Goal: Information Seeking & Learning: Find specific fact

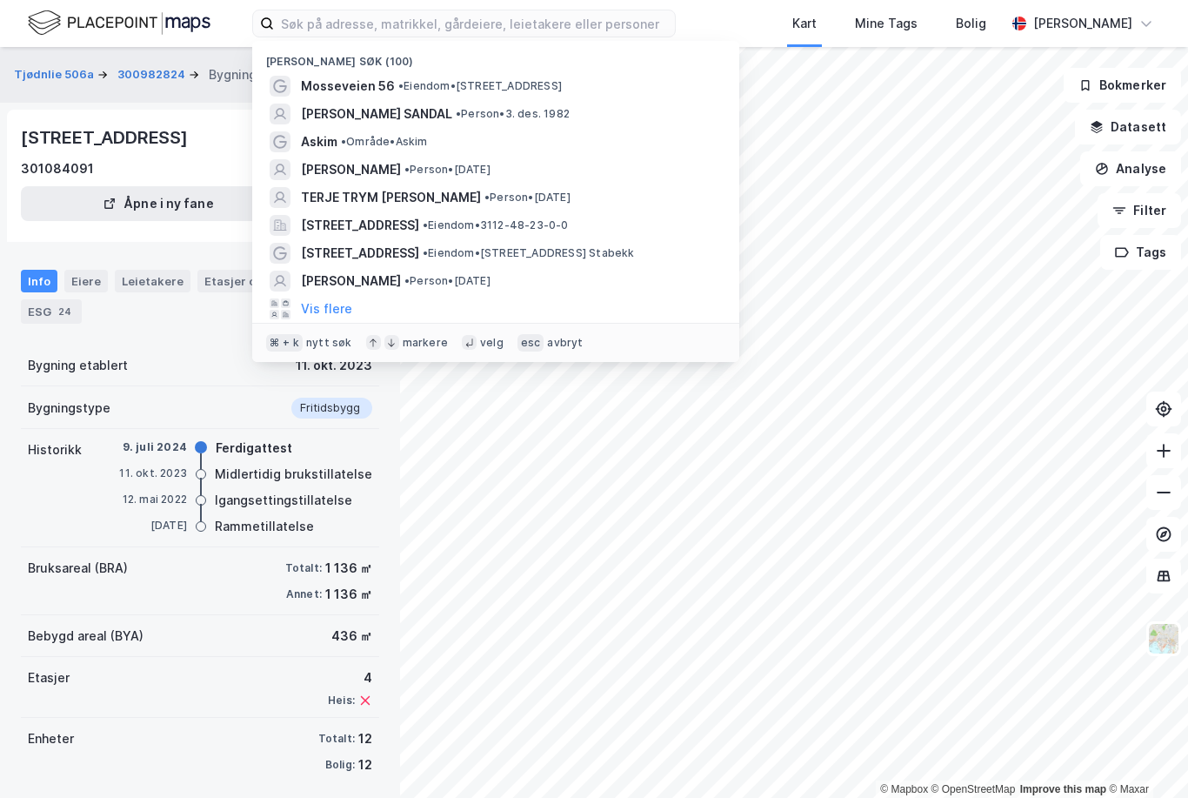
scroll to position [56, 0]
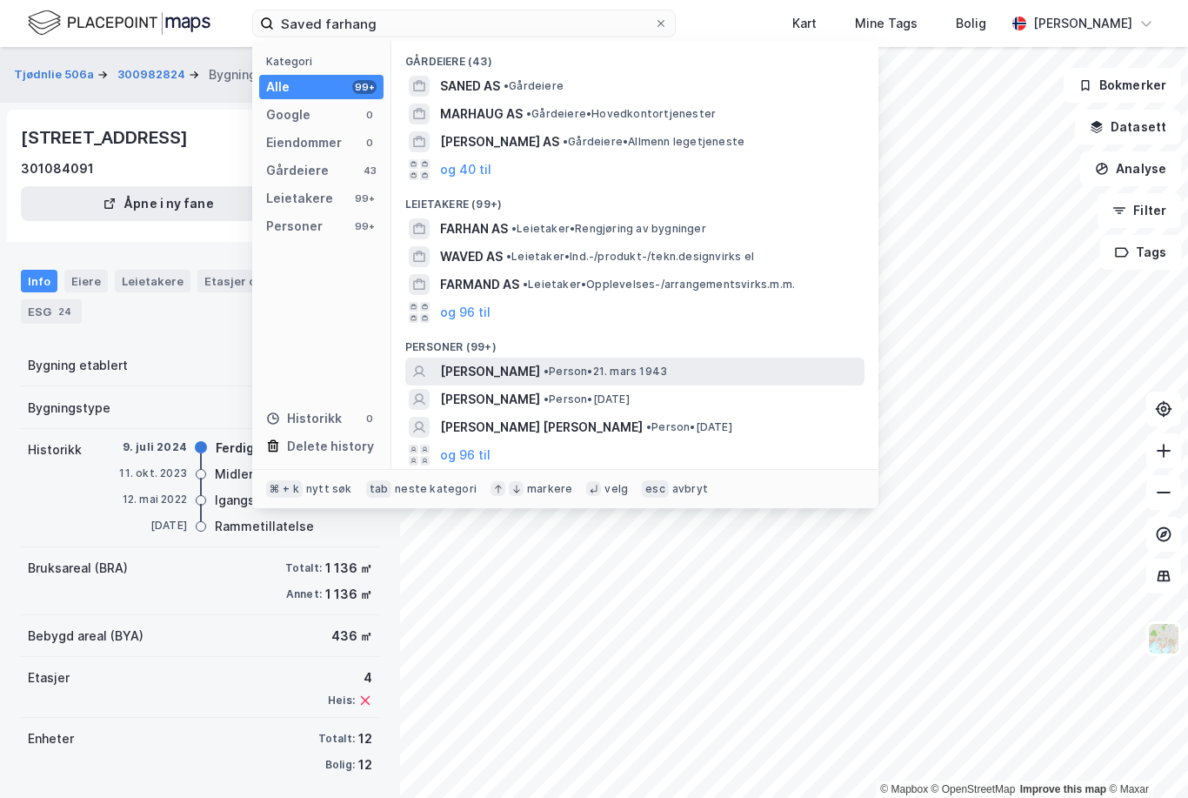
type input "Saved farhang"
click at [499, 366] on span "[PERSON_NAME]" at bounding box center [490, 371] width 100 height 21
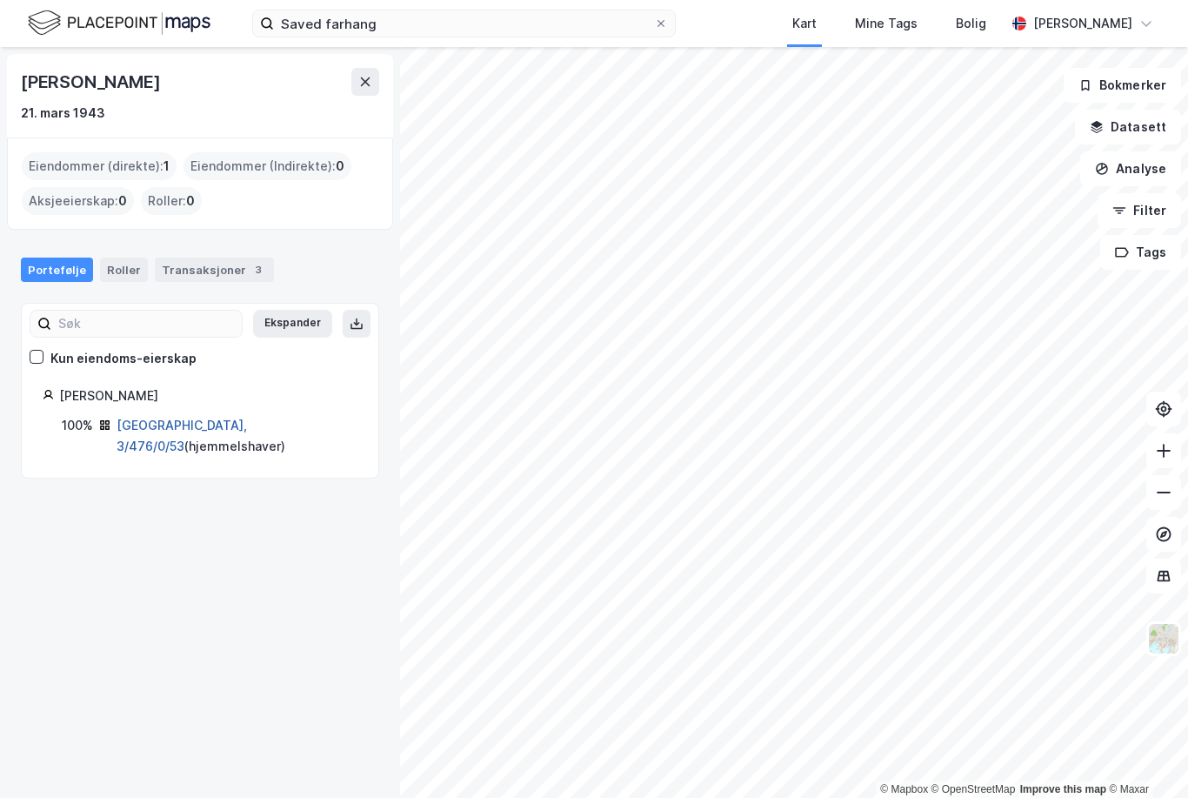
click at [171, 418] on link "[GEOGRAPHIC_DATA], 3/476/0/53" at bounding box center [182, 436] width 131 height 36
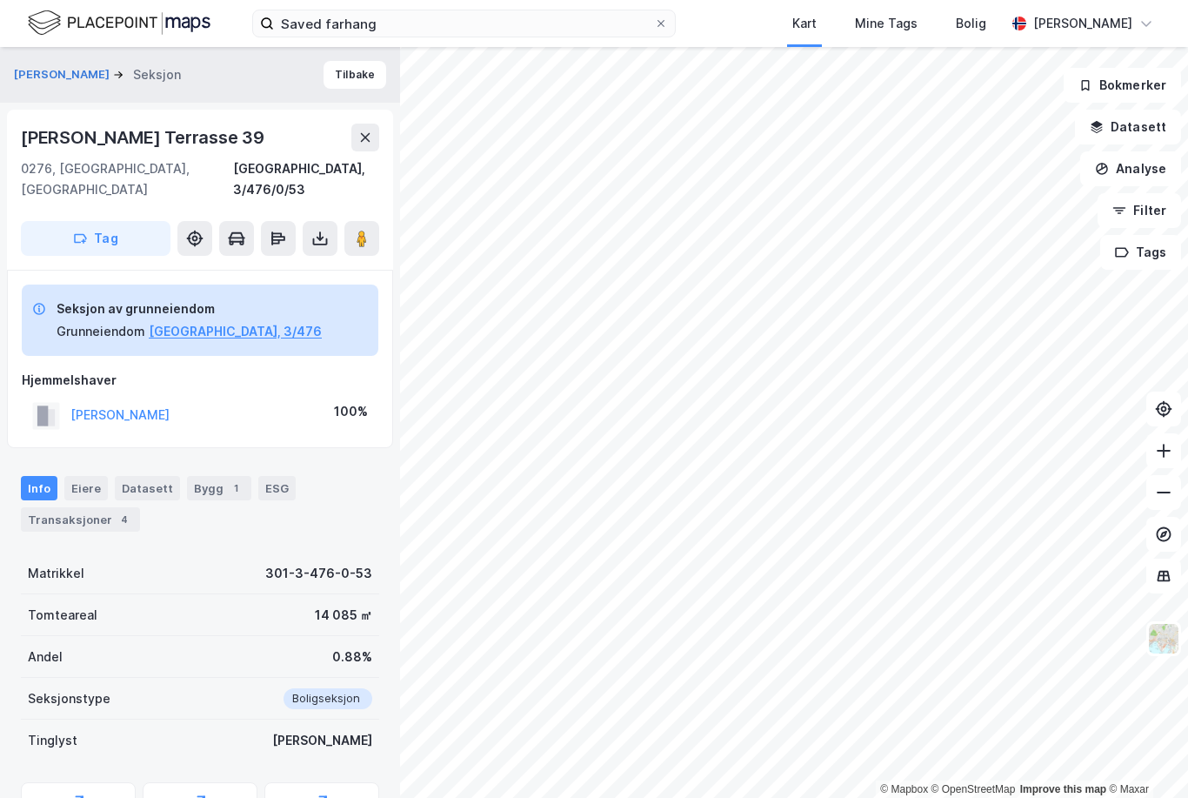
scroll to position [15, 0]
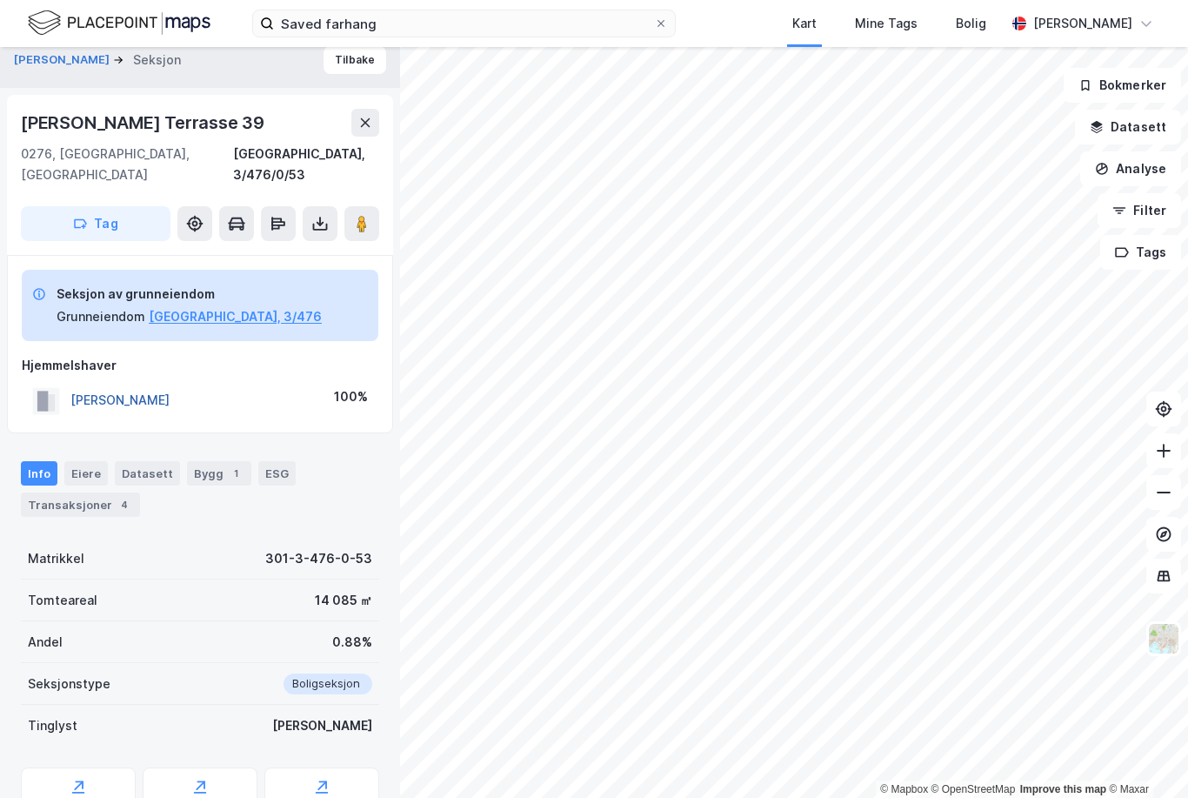
click at [0, 0] on button "[PERSON_NAME]" at bounding box center [0, 0] width 0 height 0
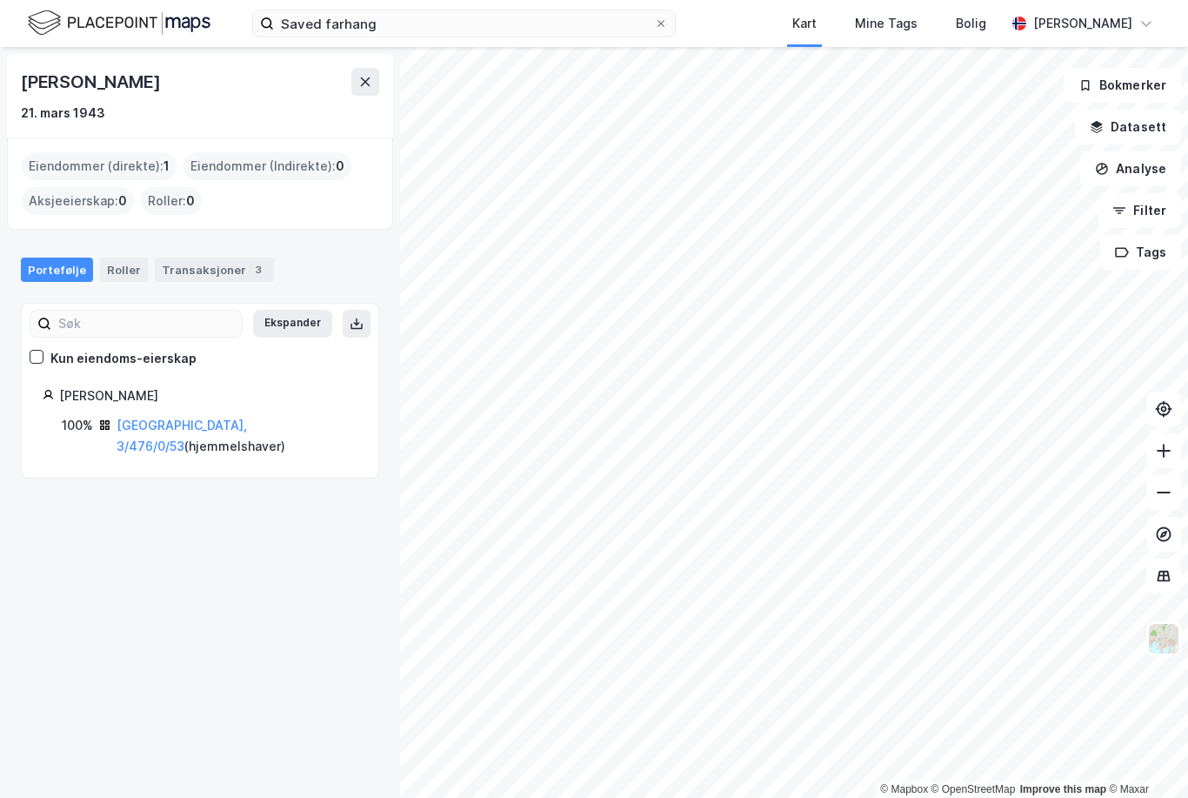
scroll to position [9, 0]
click at [407, 27] on input "Saved farhang" at bounding box center [464, 23] width 380 height 26
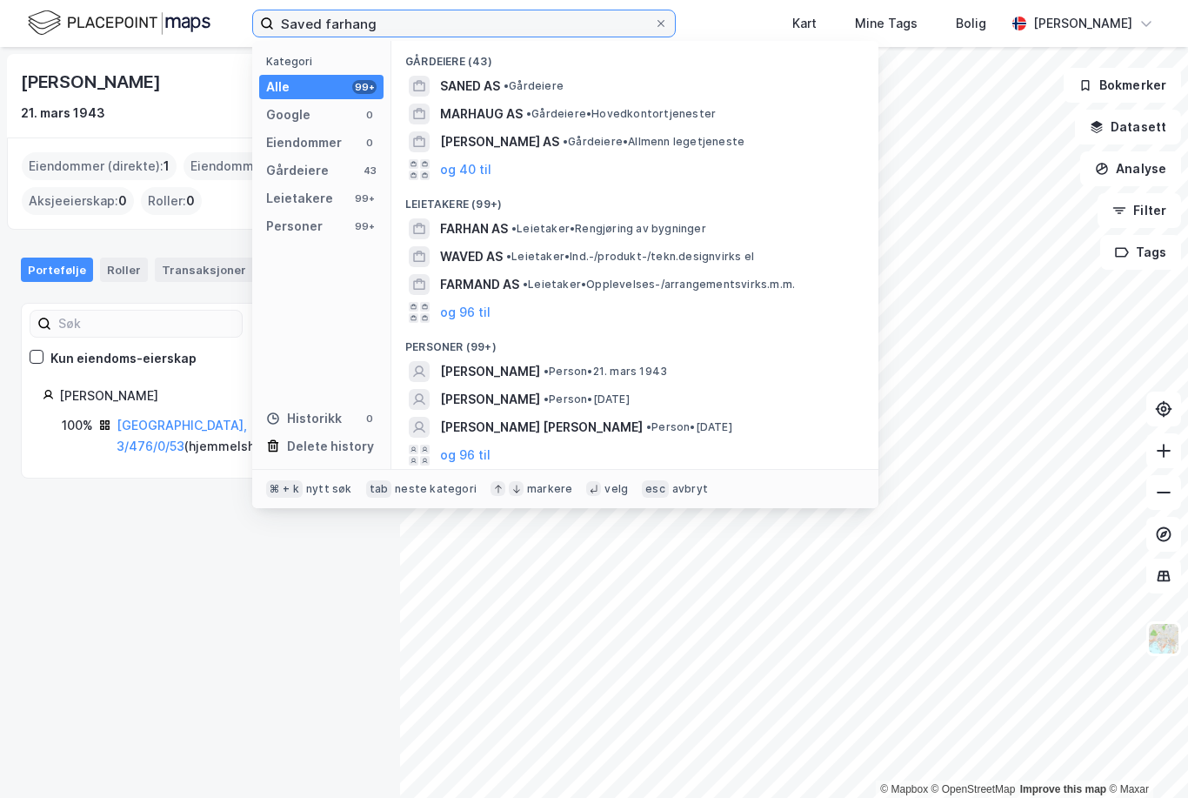
click at [654, 25] on input "Saved farhang" at bounding box center [464, 23] width 380 height 26
click at [666, 25] on icon at bounding box center [661, 23] width 10 height 10
click at [654, 25] on input "Saved farhang" at bounding box center [464, 23] width 380 height 26
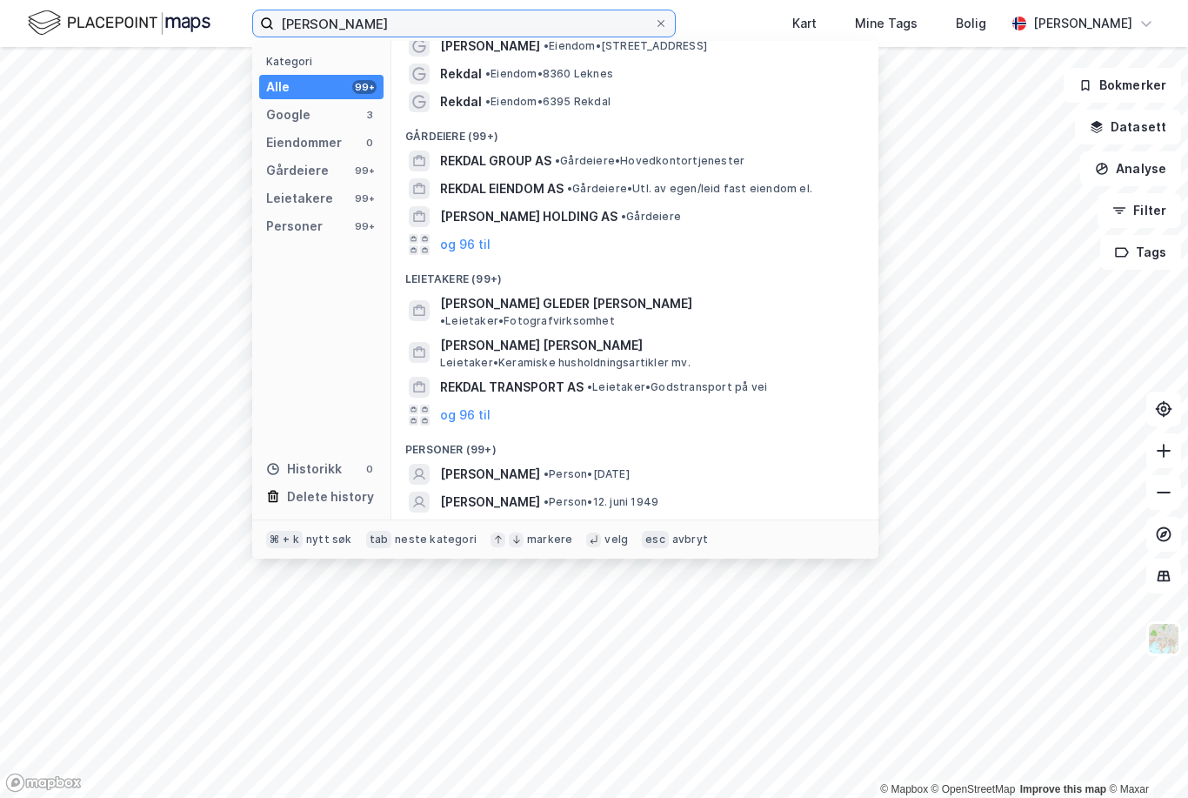
scroll to position [39, 0]
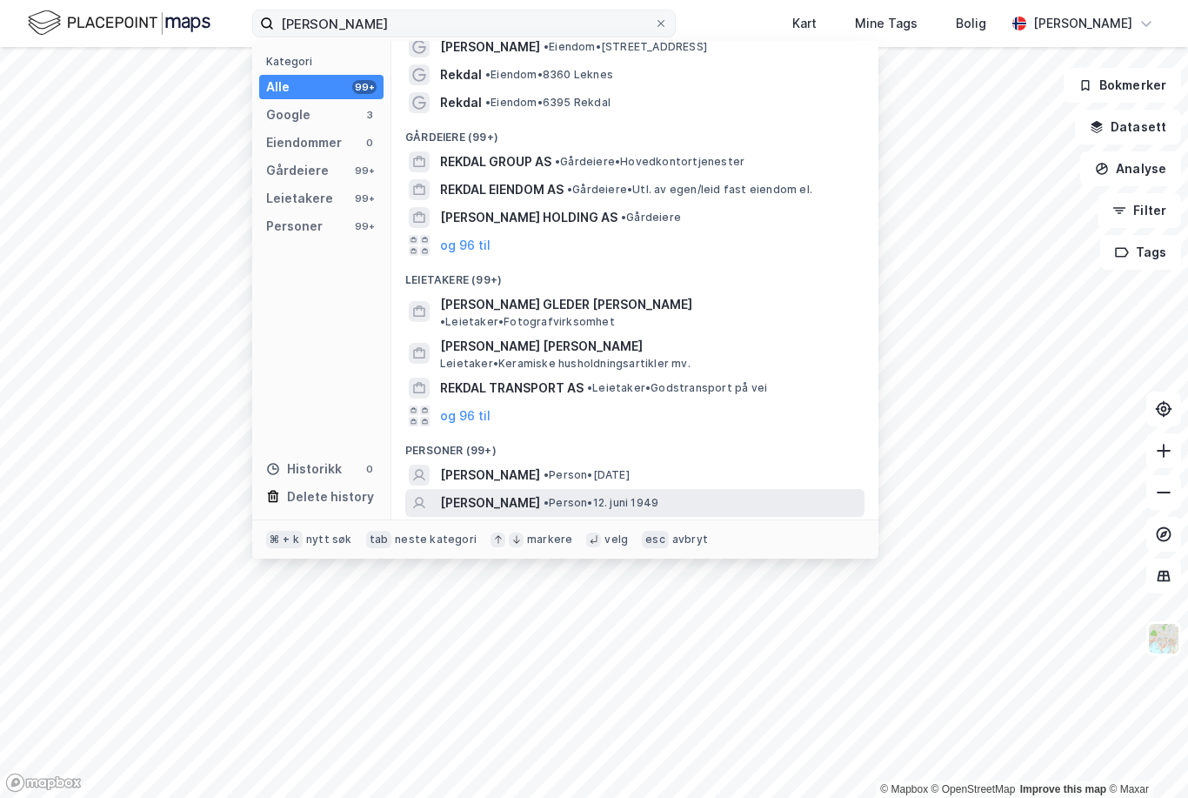
click at [507, 492] on span "[PERSON_NAME]" at bounding box center [490, 502] width 100 height 21
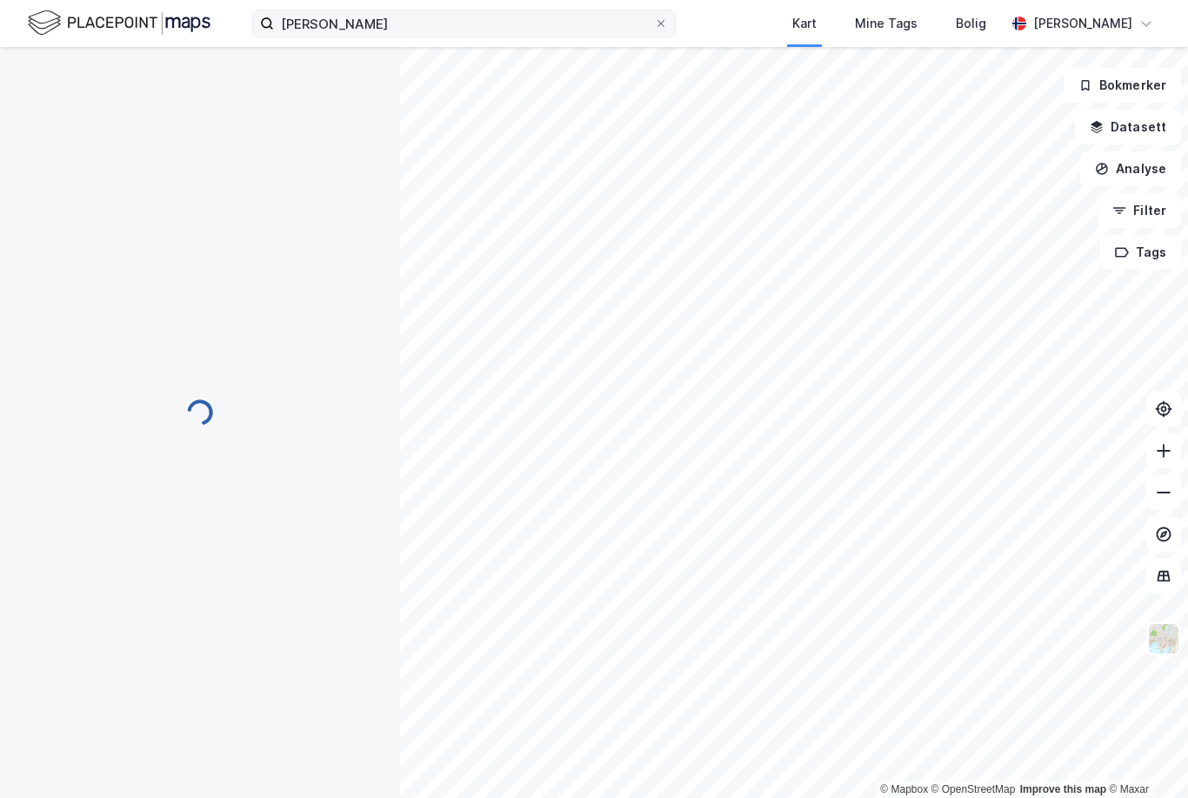
scroll to position [10, 0]
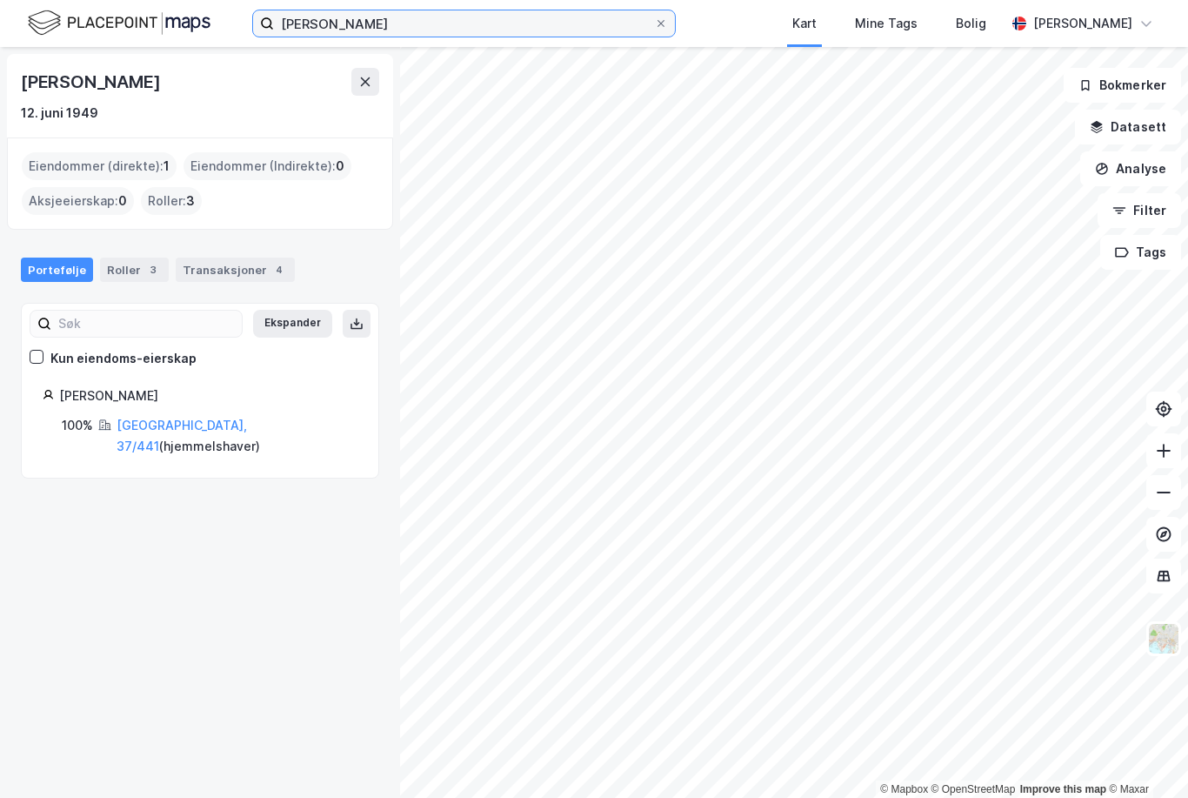
click at [383, 19] on input "[PERSON_NAME]" at bounding box center [464, 23] width 380 height 26
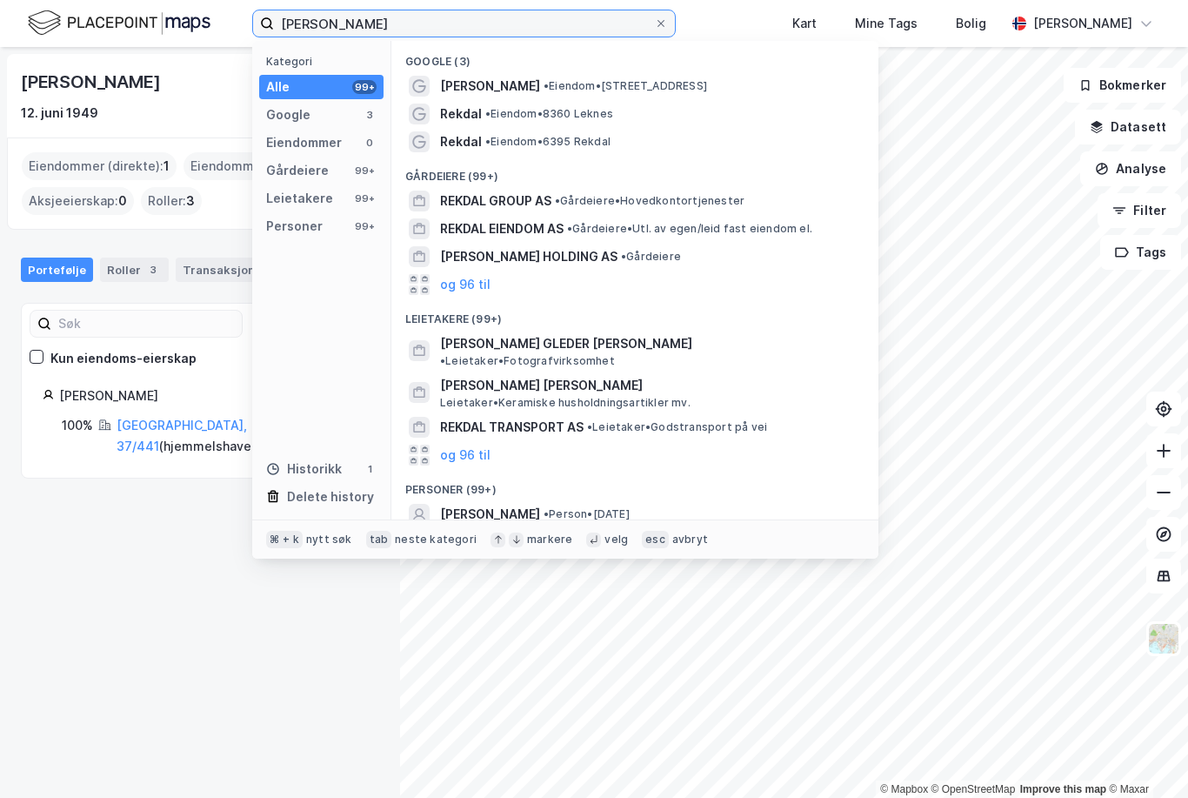
scroll to position [9, 0]
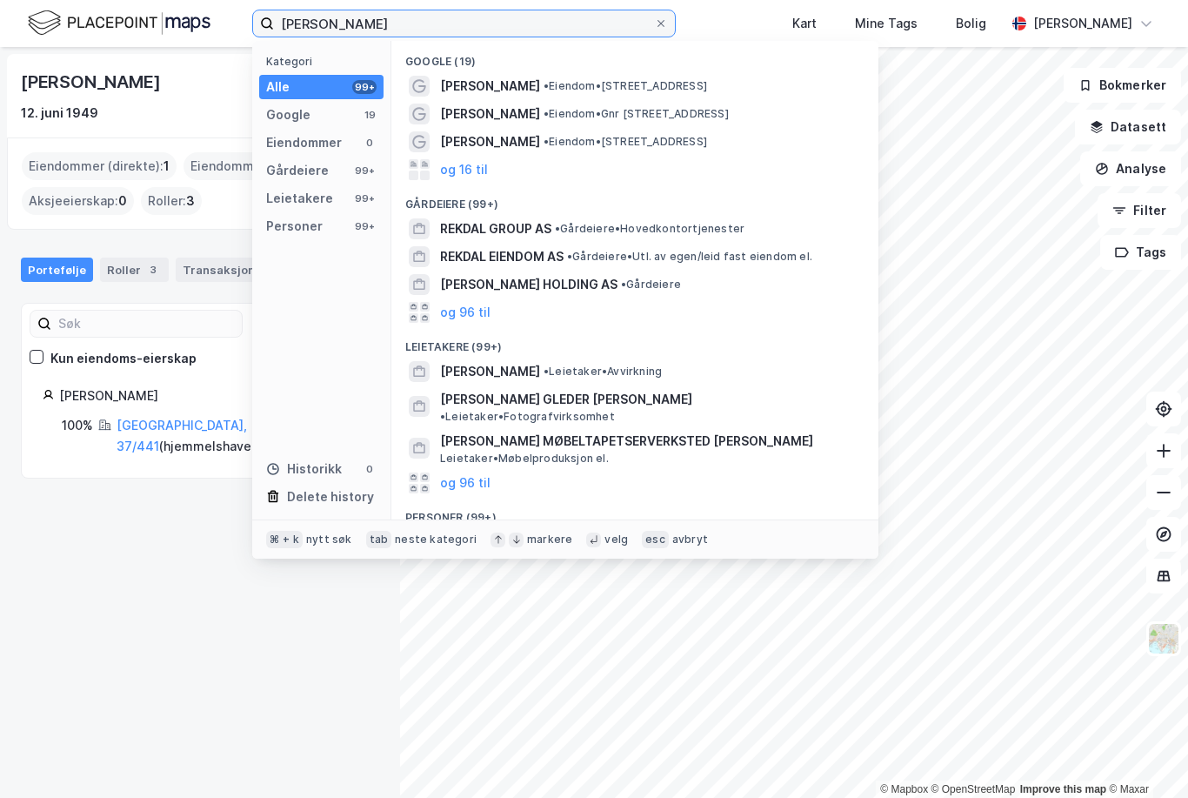
type input "[PERSON_NAME]"
click at [532, 532] on span "[PERSON_NAME]" at bounding box center [490, 542] width 100 height 21
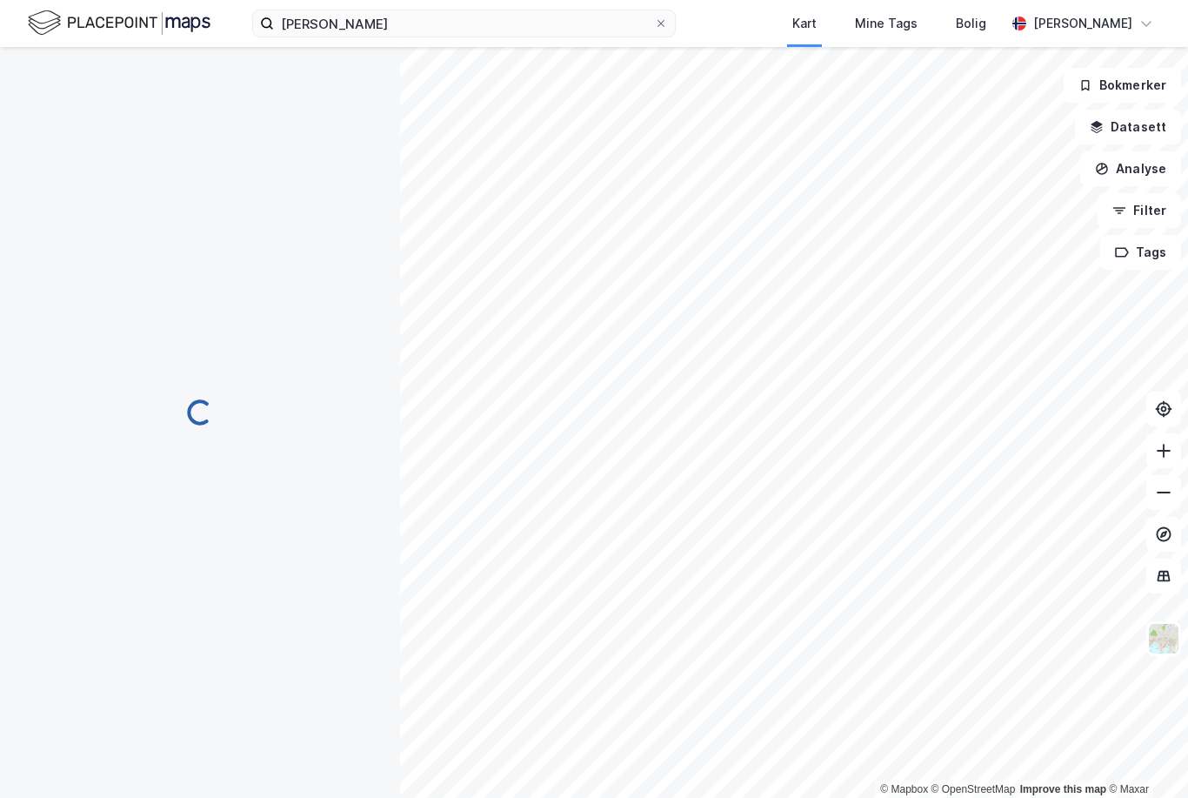
scroll to position [10, 0]
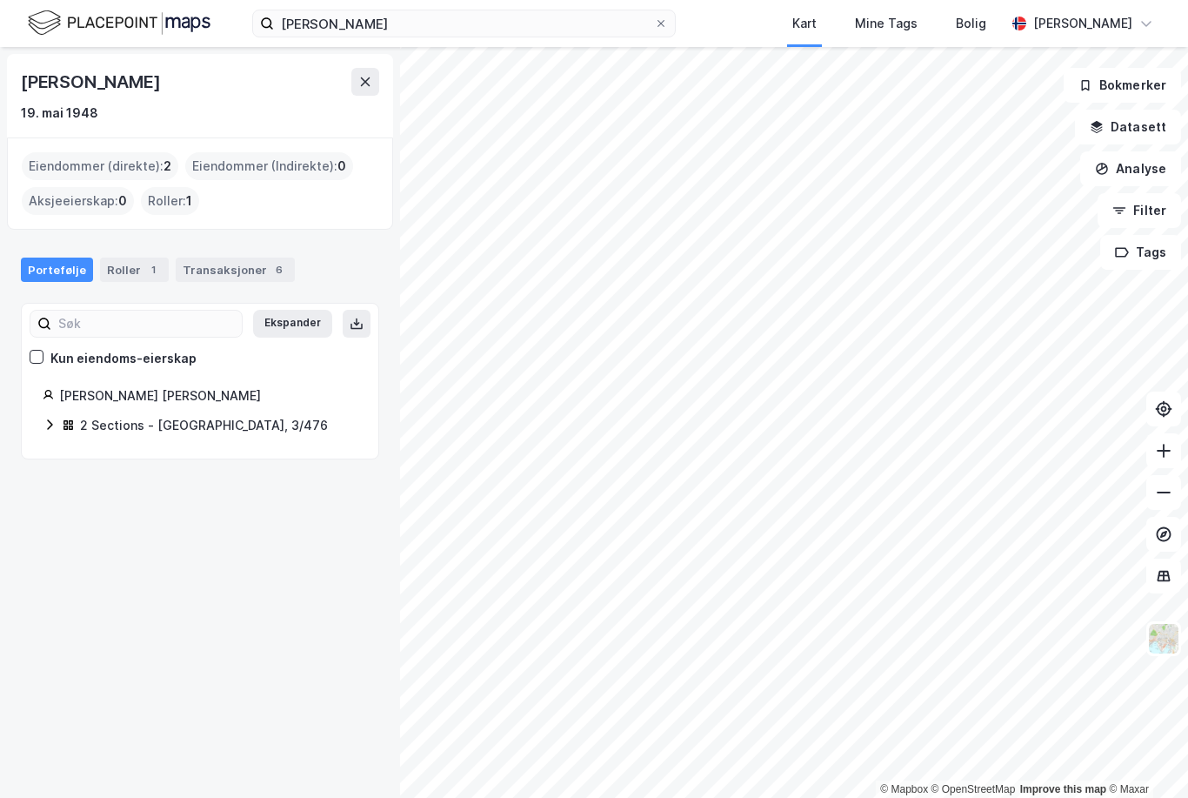
click at [50, 418] on icon at bounding box center [50, 425] width 14 height 14
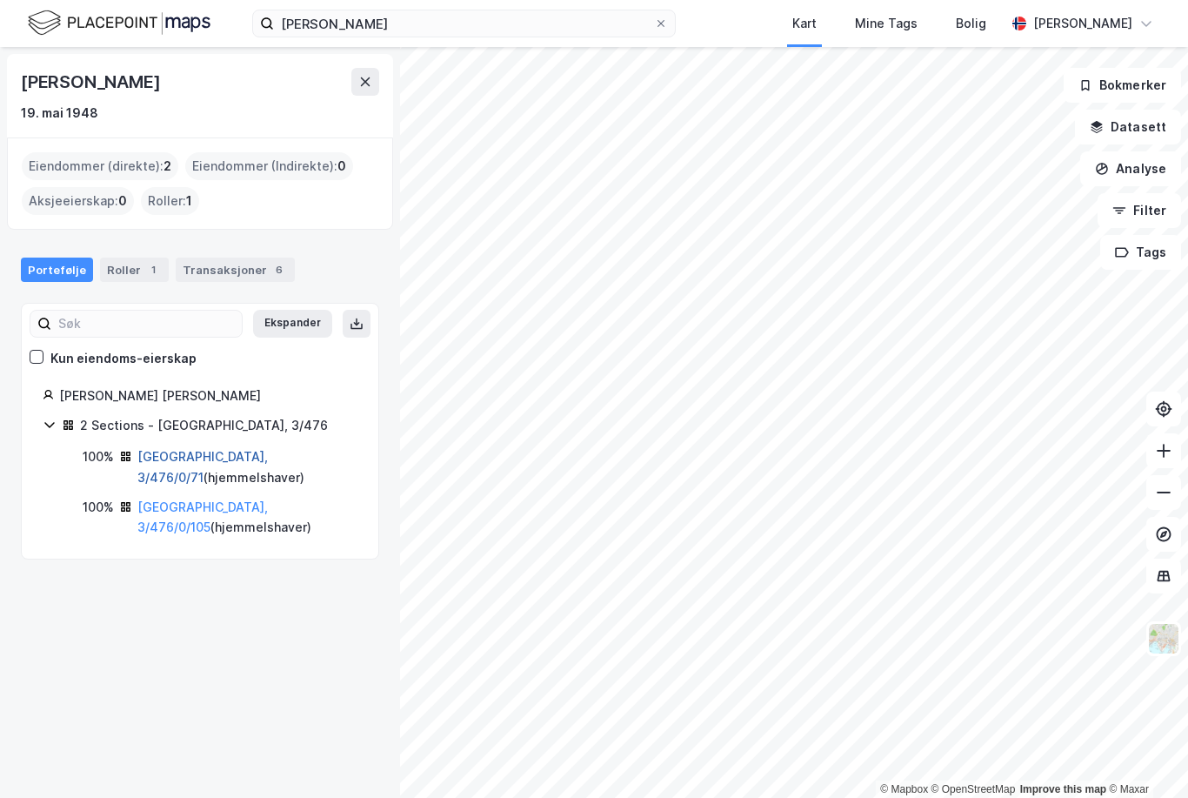
click at [180, 449] on link "[GEOGRAPHIC_DATA], 3/476/0/71" at bounding box center [202, 467] width 131 height 36
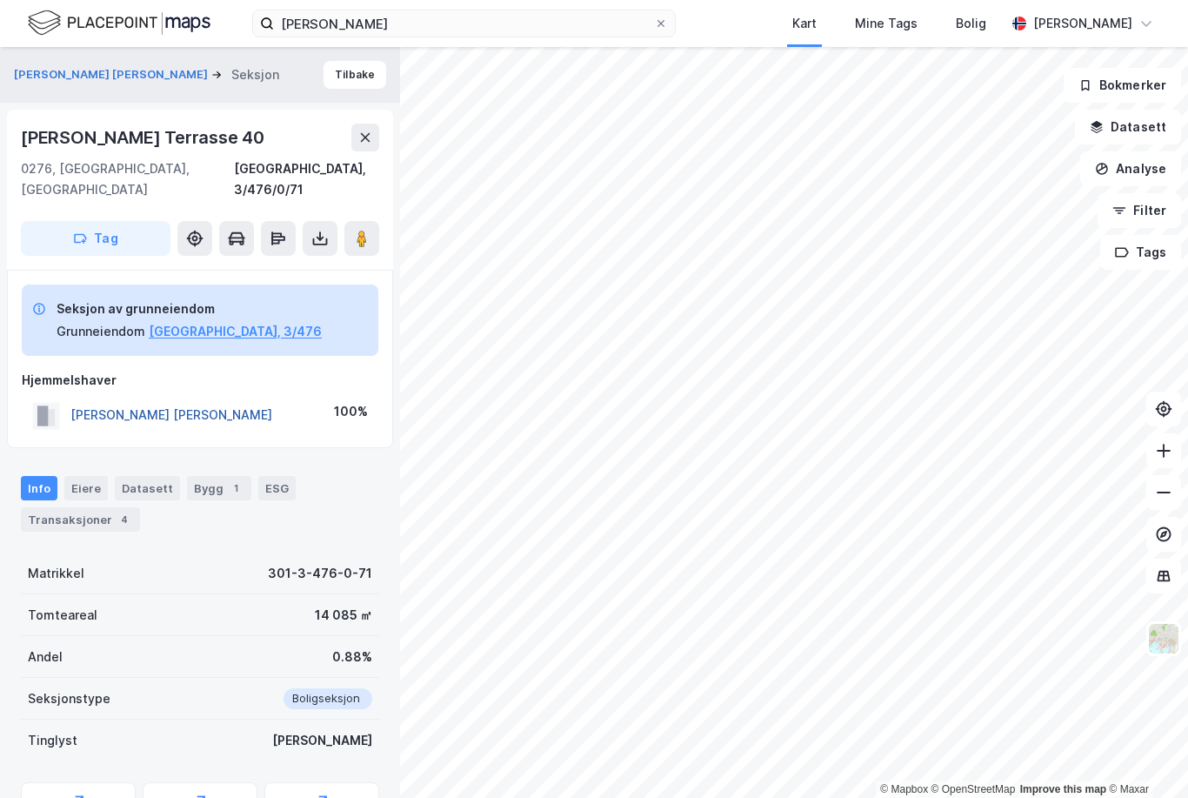
click at [0, 0] on button "[PERSON_NAME] [PERSON_NAME]" at bounding box center [0, 0] width 0 height 0
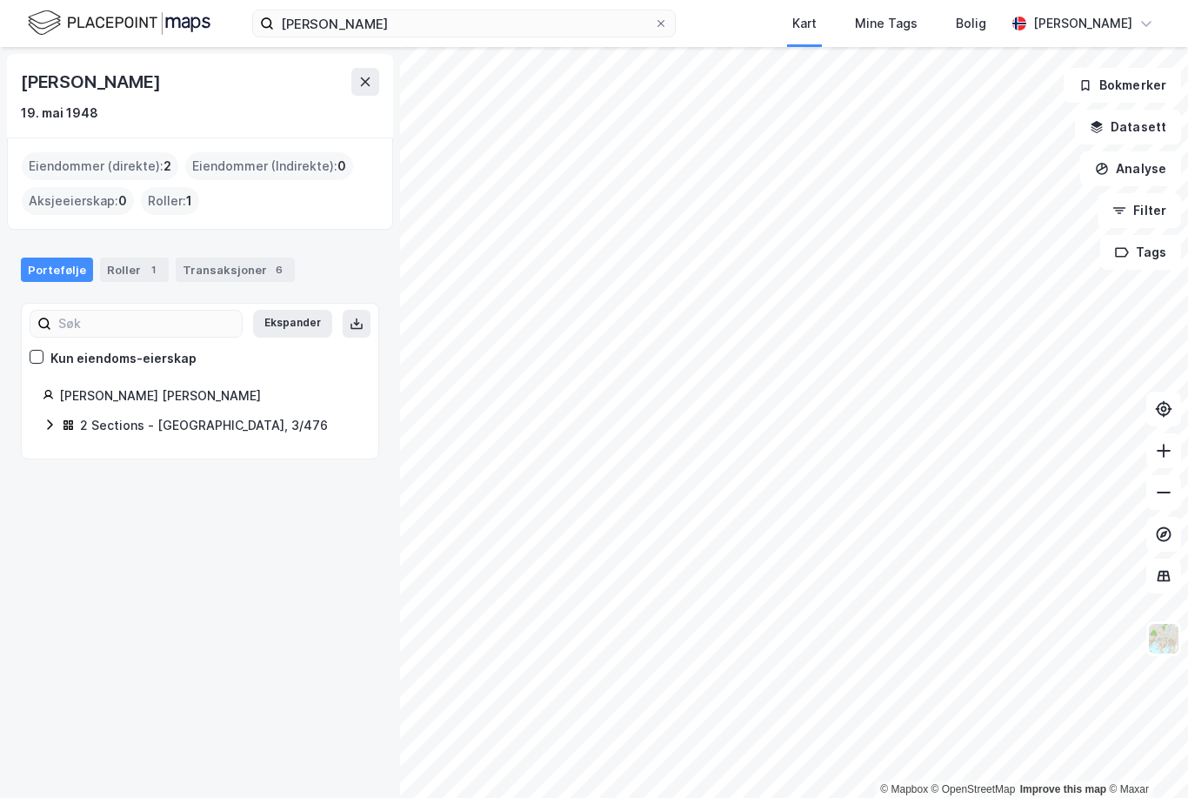
click at [50, 418] on icon at bounding box center [50, 425] width 14 height 14
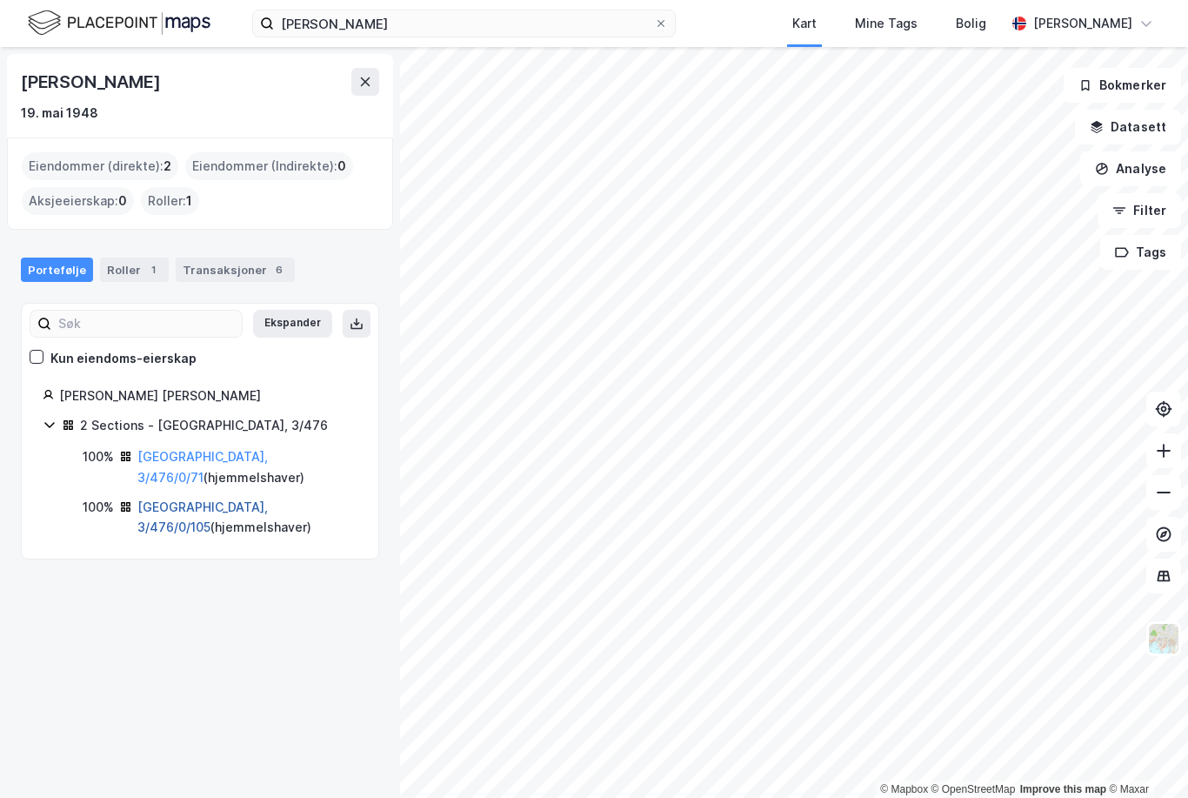
click at [183, 499] on link "[GEOGRAPHIC_DATA], 3/476/0/105" at bounding box center [202, 517] width 131 height 36
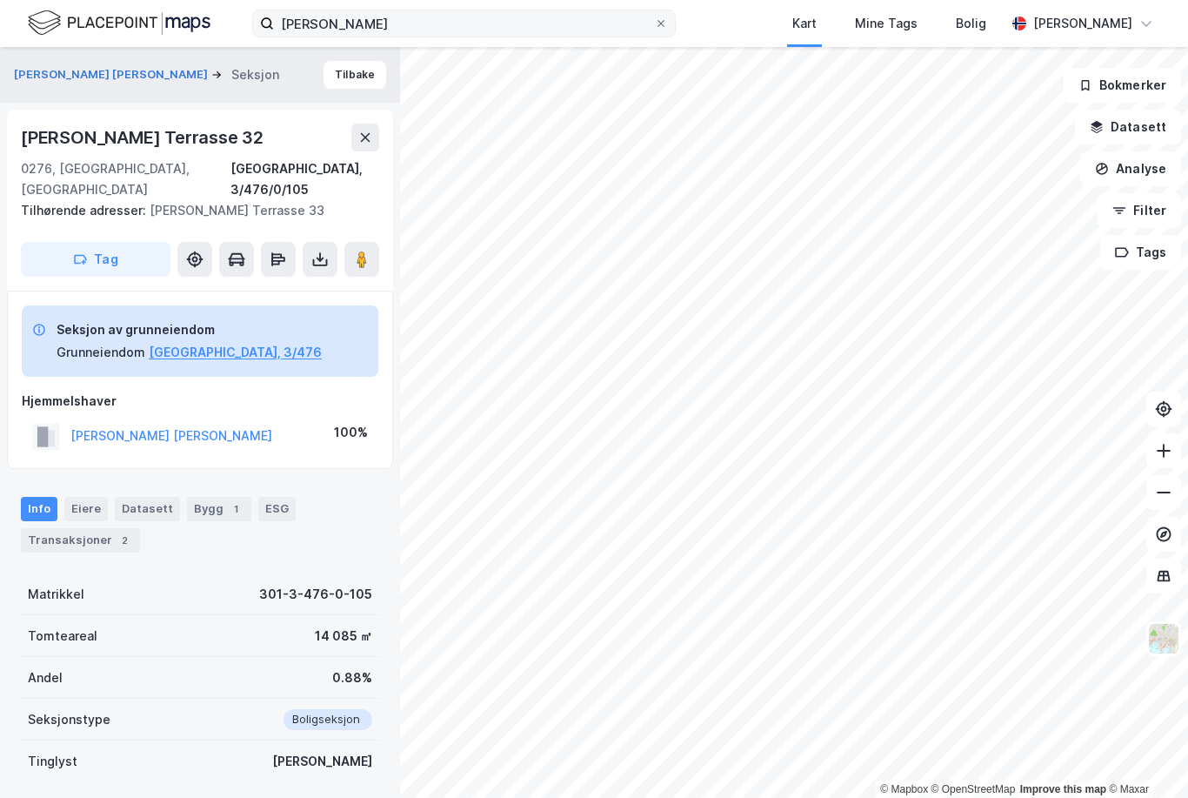
click at [676, 15] on label "[PERSON_NAME]" at bounding box center [464, 24] width 424 height 28
click at [654, 15] on input "[PERSON_NAME]" at bounding box center [464, 23] width 380 height 26
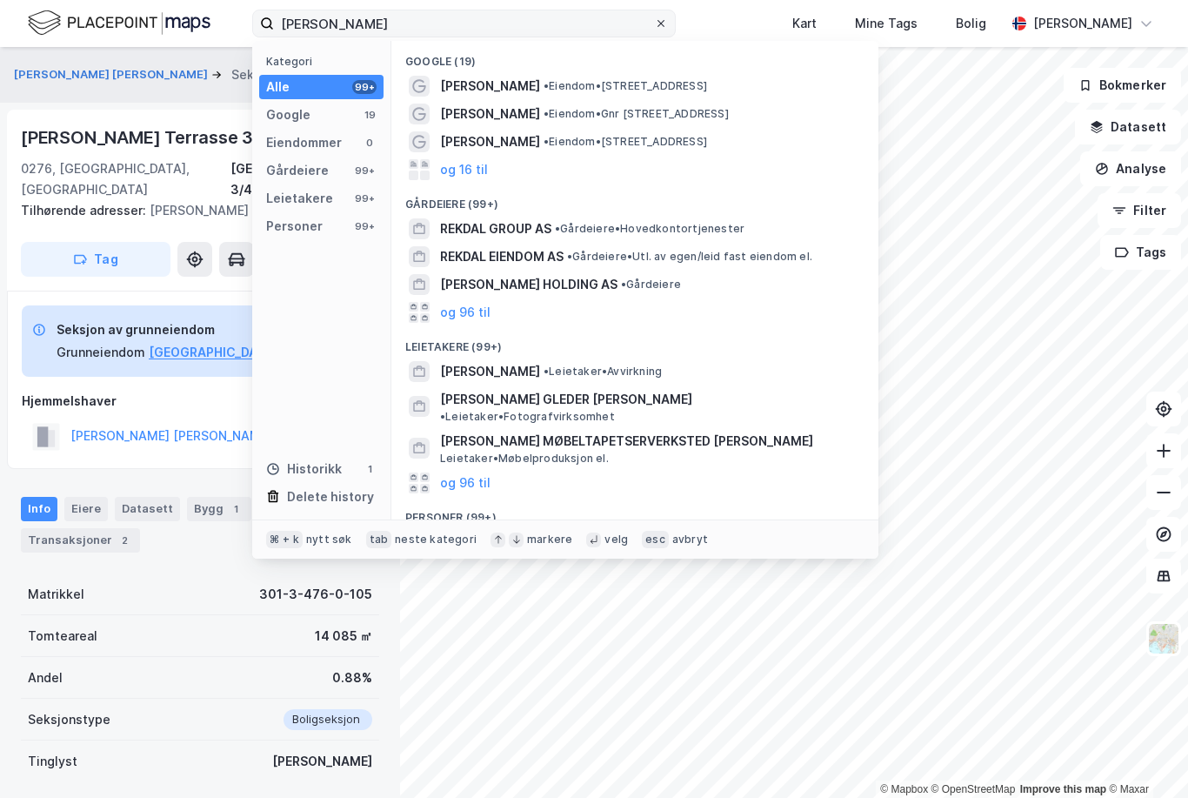
click at [666, 28] on icon at bounding box center [661, 23] width 10 height 10
click at [654, 28] on input "[PERSON_NAME]" at bounding box center [464, 23] width 380 height 26
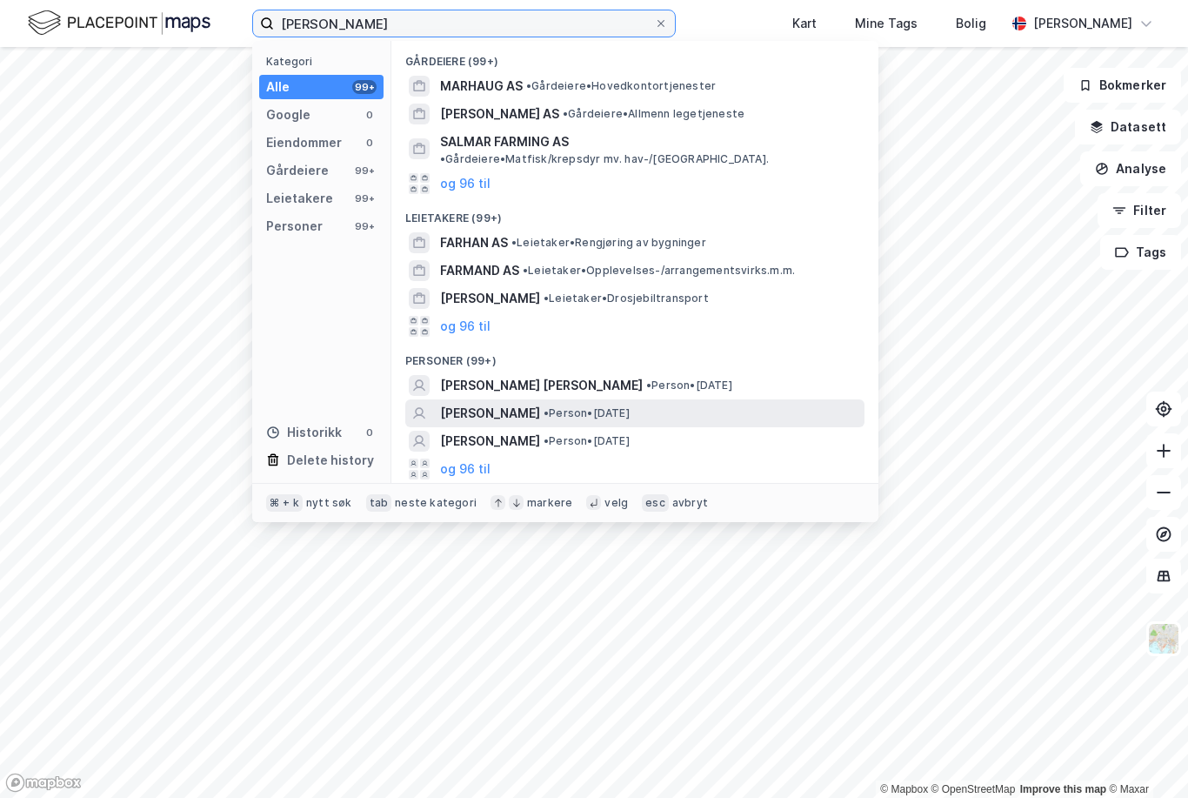
type input "[PERSON_NAME]"
click at [539, 403] on span "[PERSON_NAME]" at bounding box center [490, 413] width 100 height 21
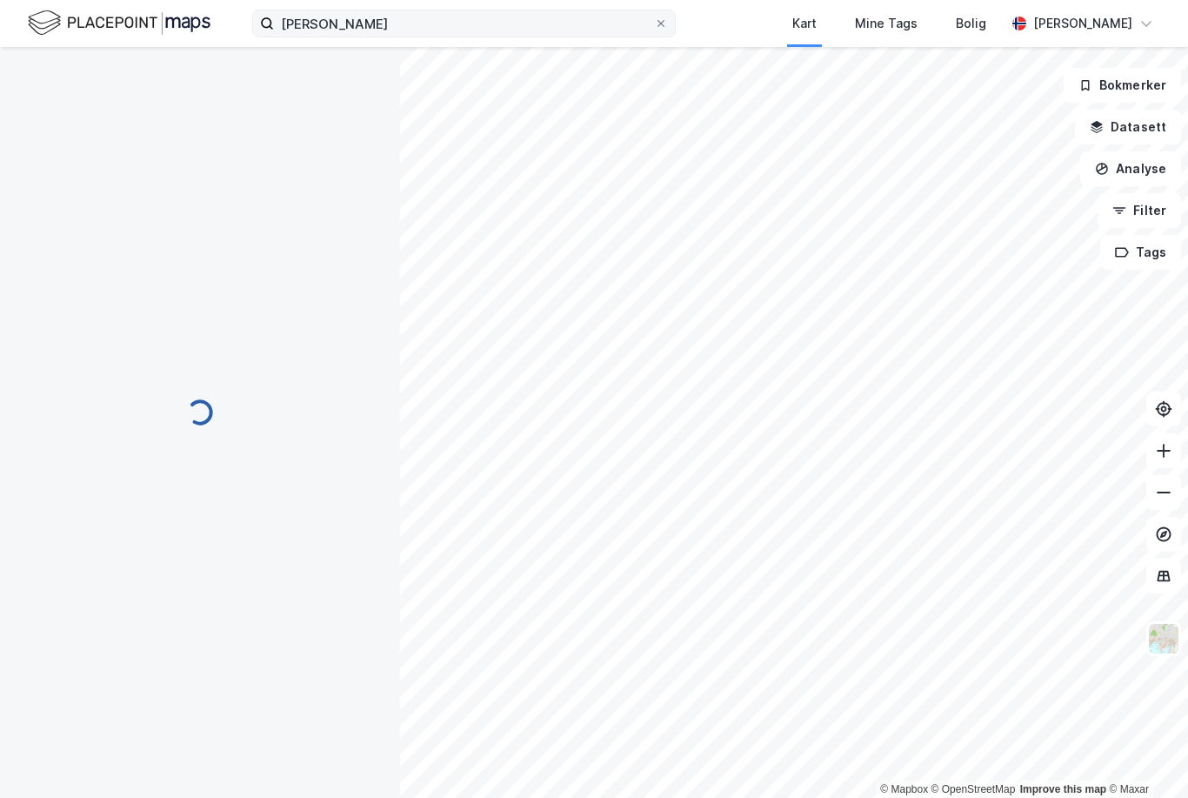
scroll to position [10, 0]
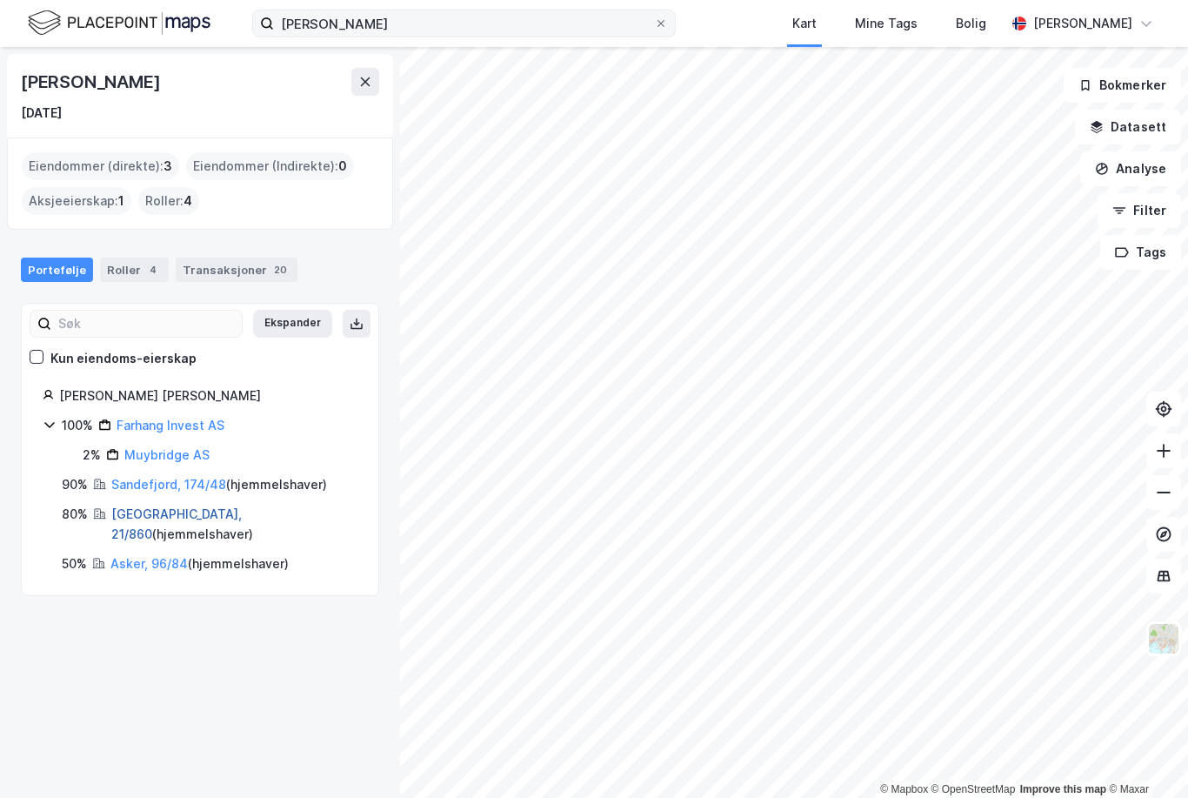
click at [137, 506] on link "[GEOGRAPHIC_DATA], 21/860" at bounding box center [176, 524] width 131 height 36
